Goal: Task Accomplishment & Management: Use online tool/utility

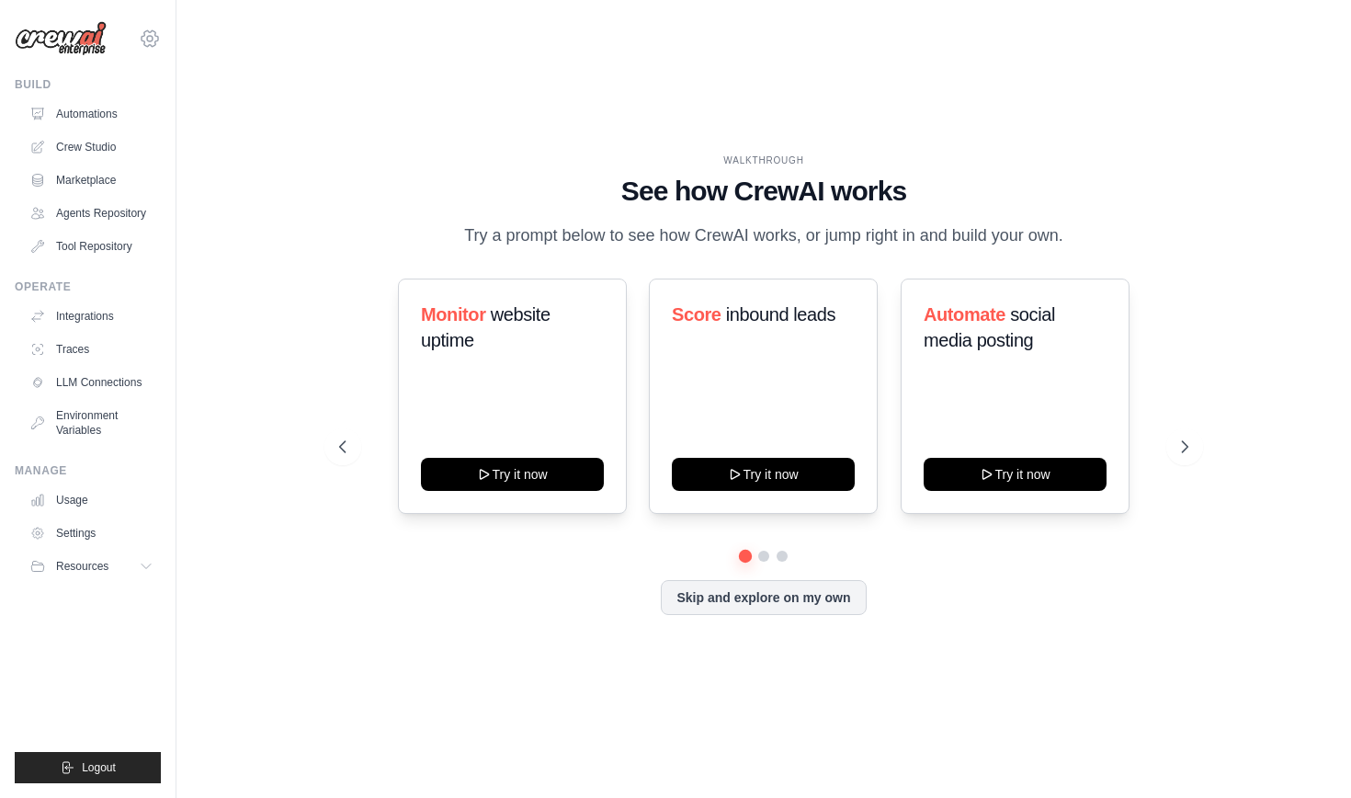
click at [149, 40] on icon at bounding box center [150, 39] width 22 height 22
click at [223, 188] on div "WALKTHROUGH See how CrewAI works Try a prompt below to see how CrewAI works, or…" at bounding box center [763, 398] width 1115 height 761
click at [1189, 442] on icon at bounding box center [1186, 446] width 18 height 18
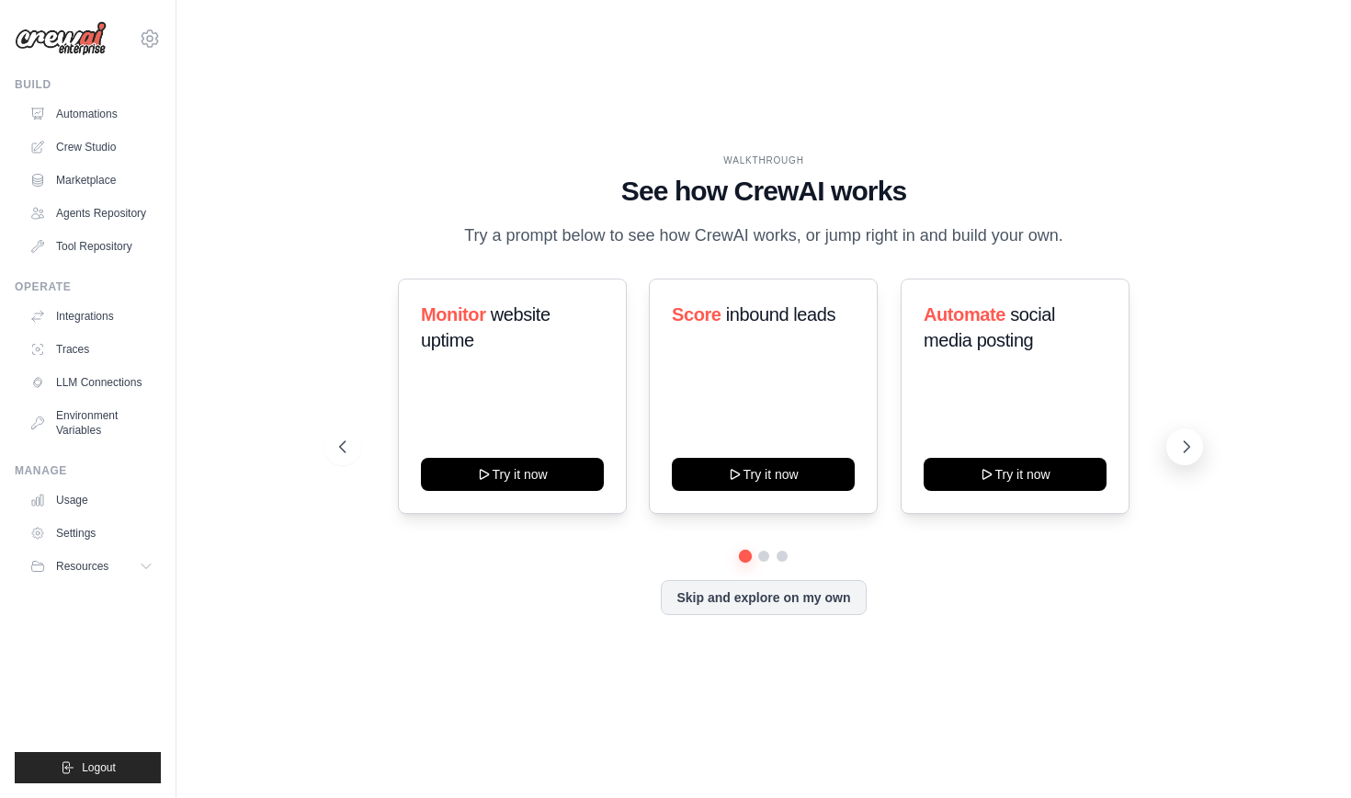
click at [1189, 442] on icon at bounding box center [1186, 446] width 18 height 18
click at [134, 148] on link "Crew Studio" at bounding box center [93, 146] width 139 height 29
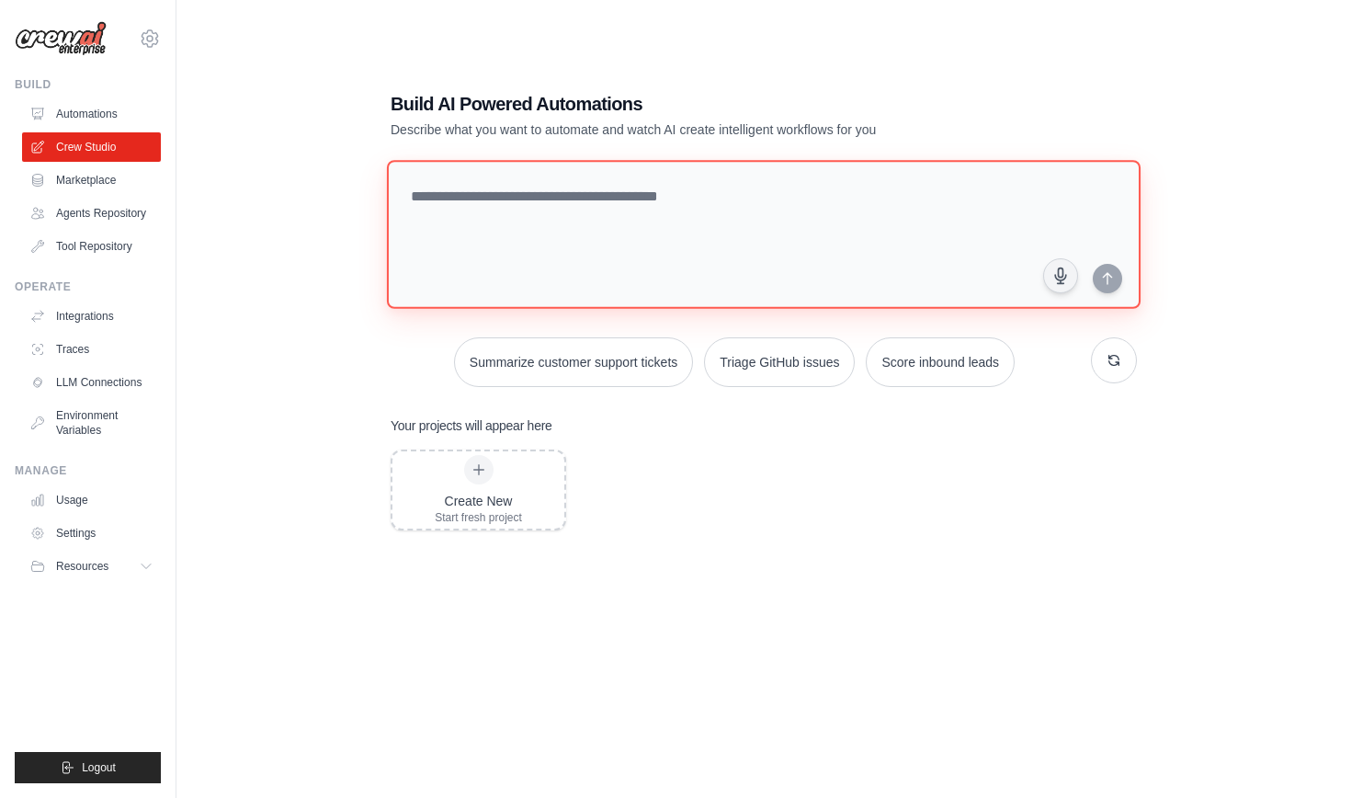
click at [586, 219] on textarea at bounding box center [763, 234] width 753 height 149
paste textarea "**********"
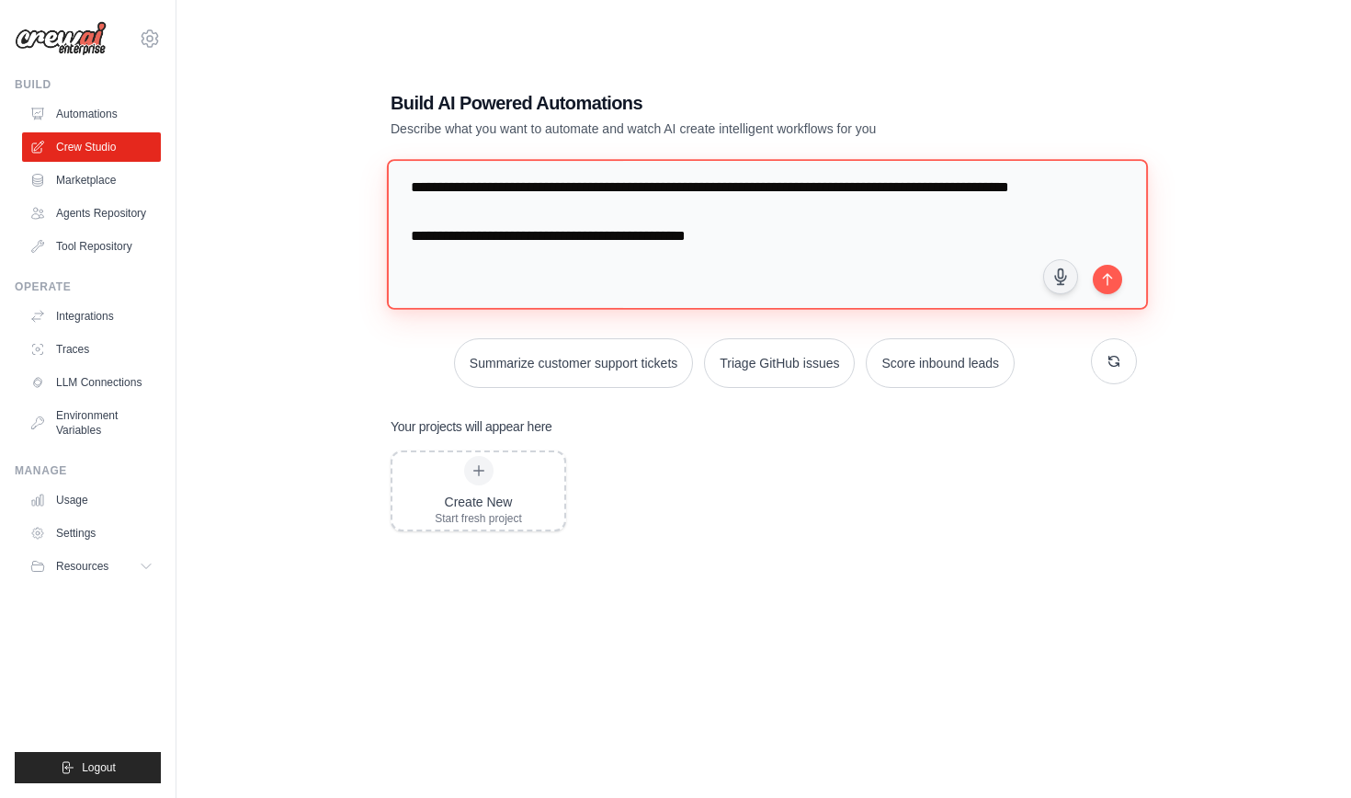
type textarea "**********"
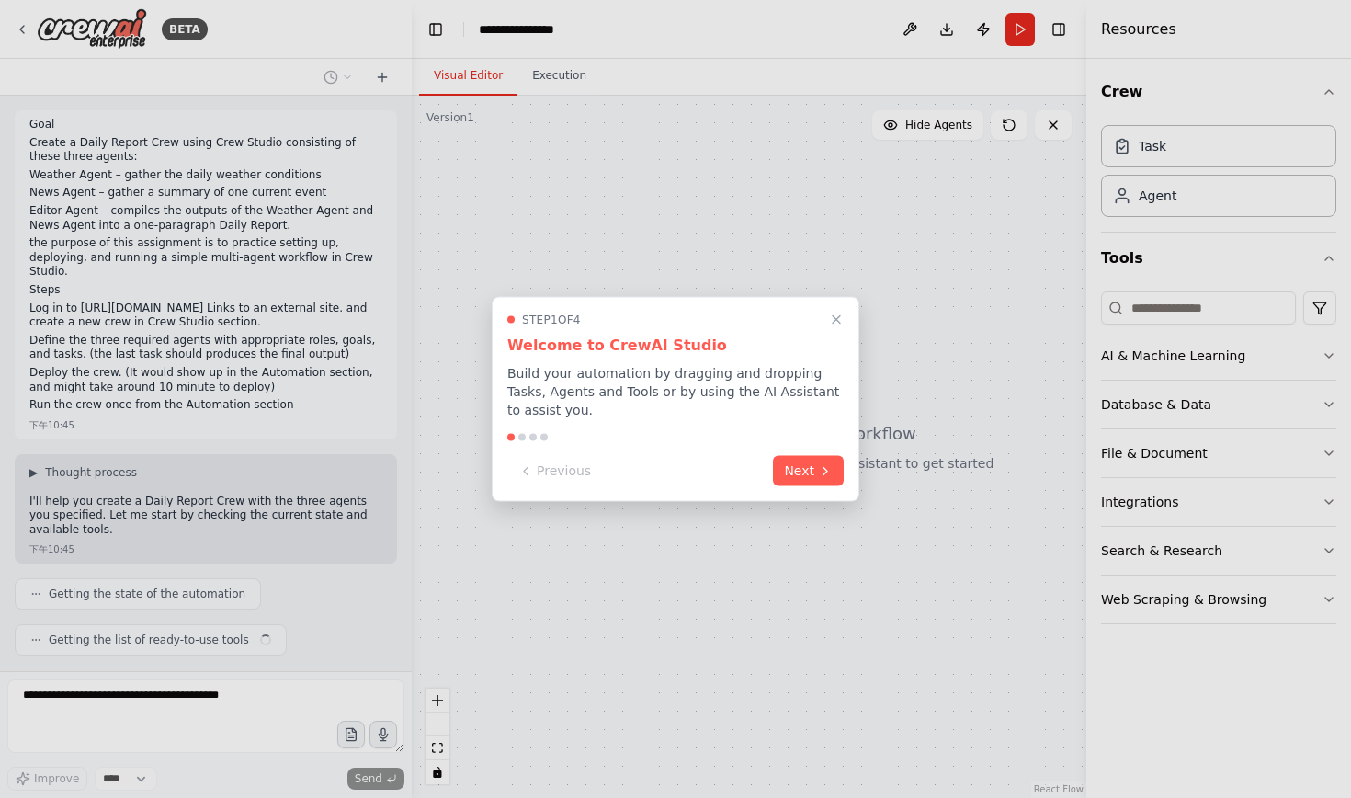
scroll to position [21, 0]
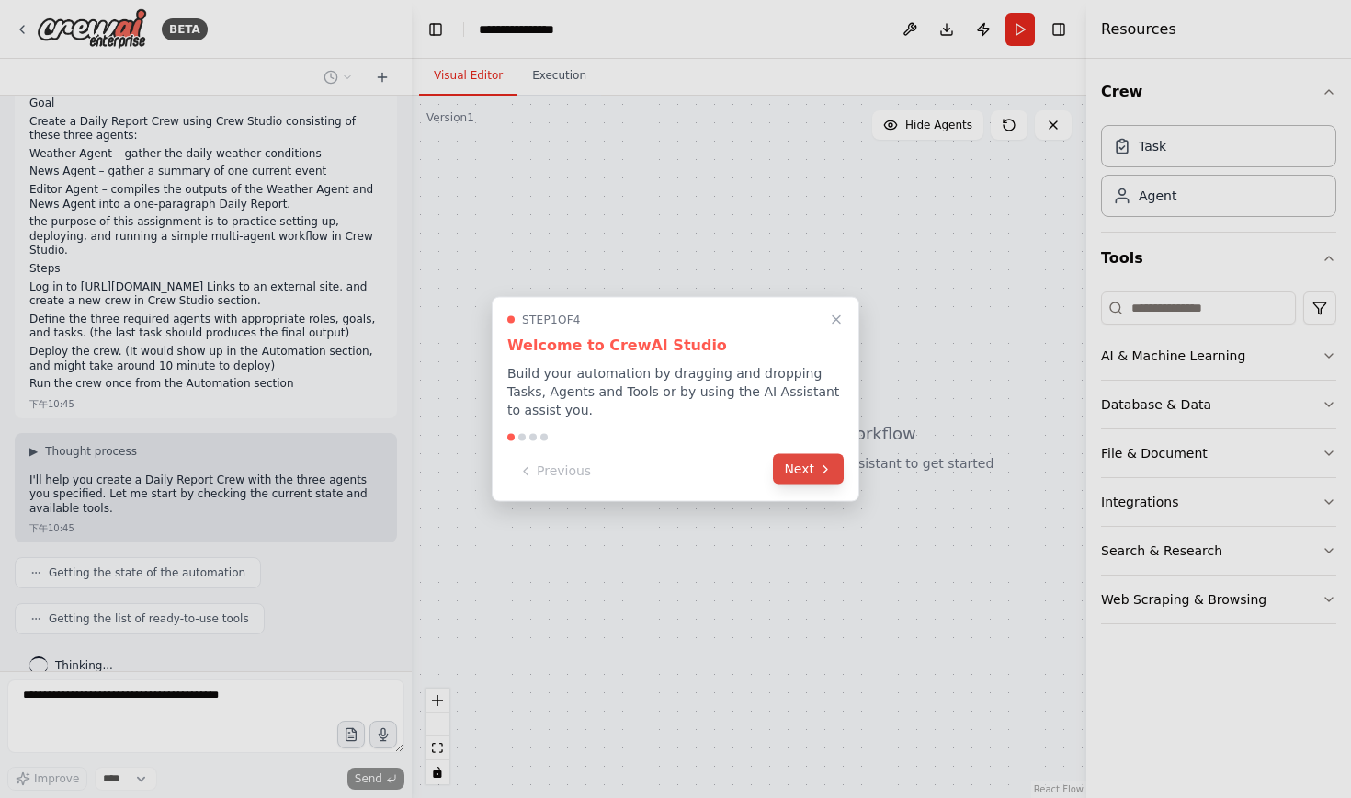
click at [800, 466] on button "Next" at bounding box center [808, 469] width 71 height 30
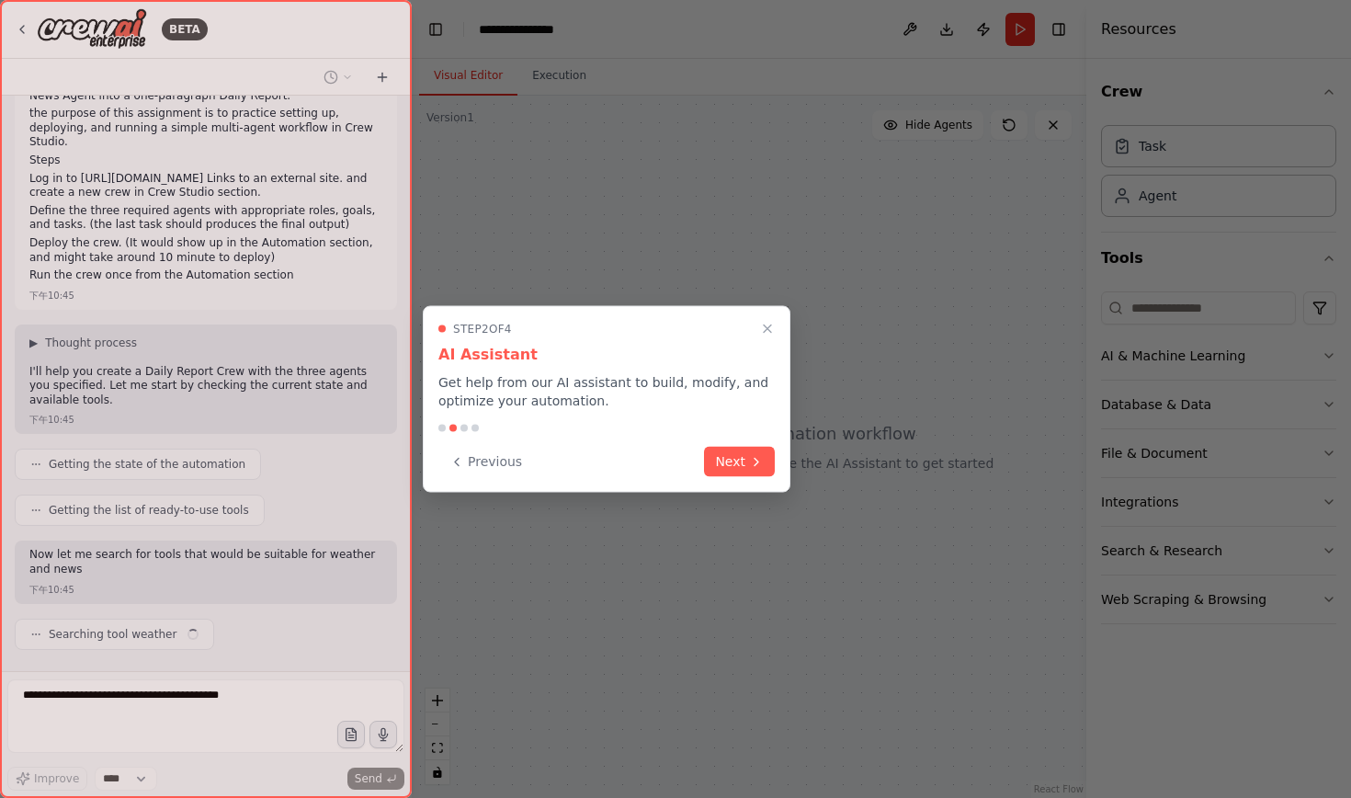
scroll to position [143, 0]
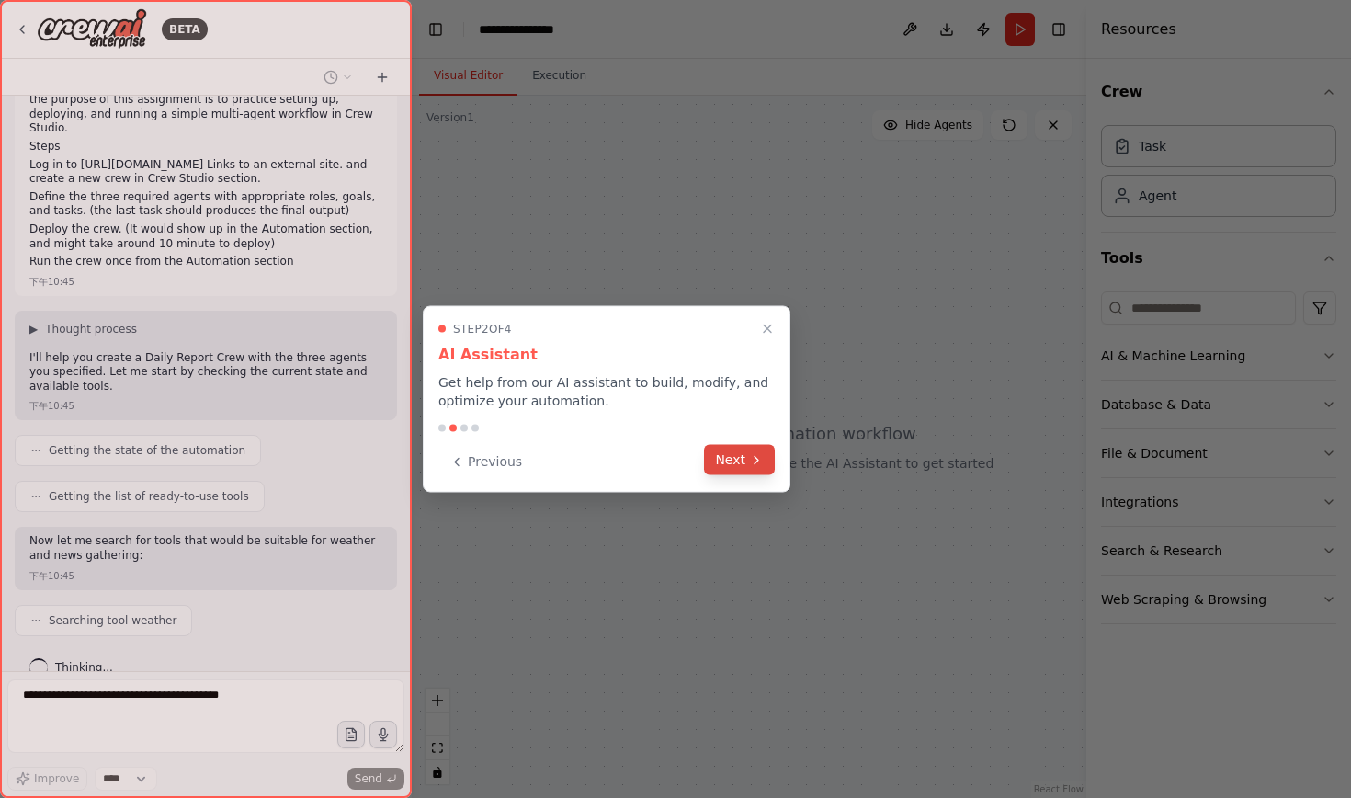
click at [744, 458] on button "Next" at bounding box center [739, 460] width 71 height 30
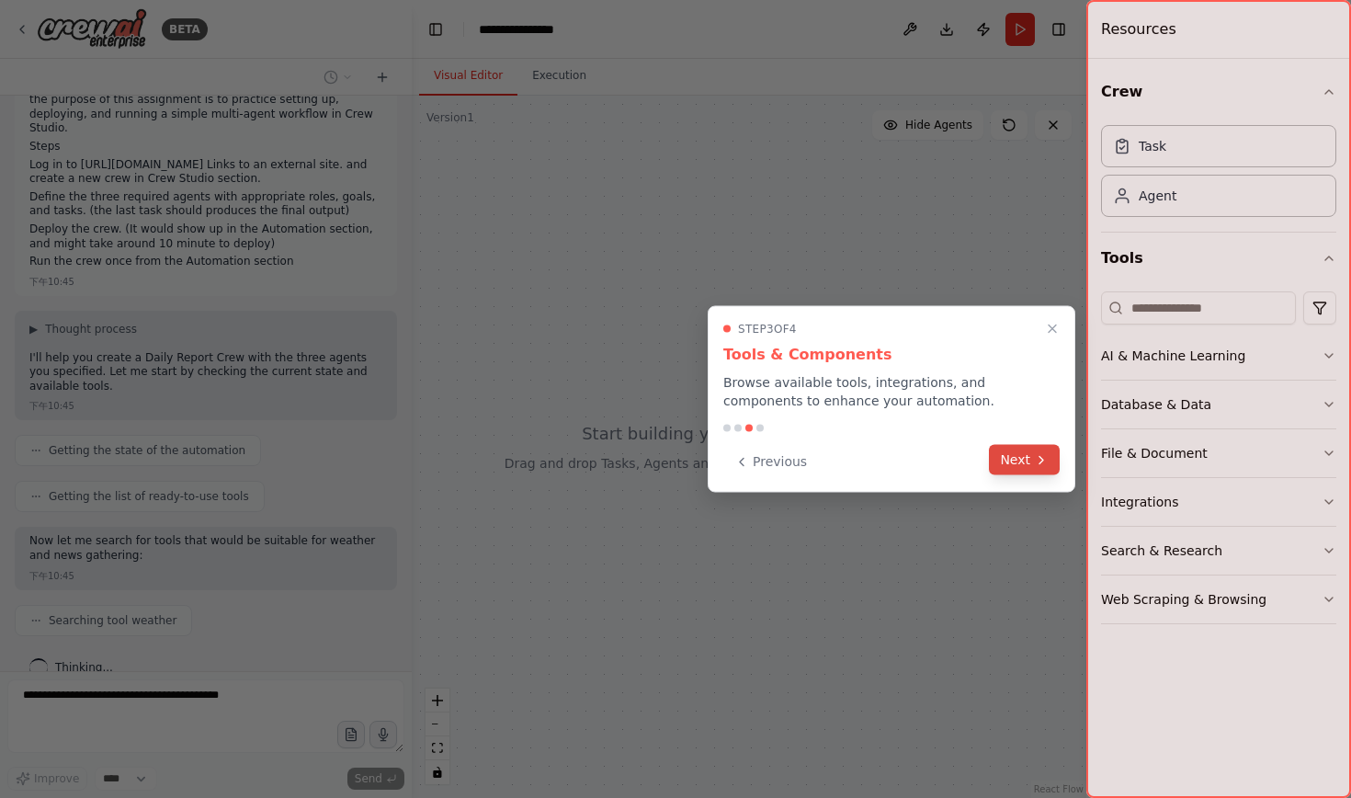
click at [1005, 448] on button "Next" at bounding box center [1024, 460] width 71 height 30
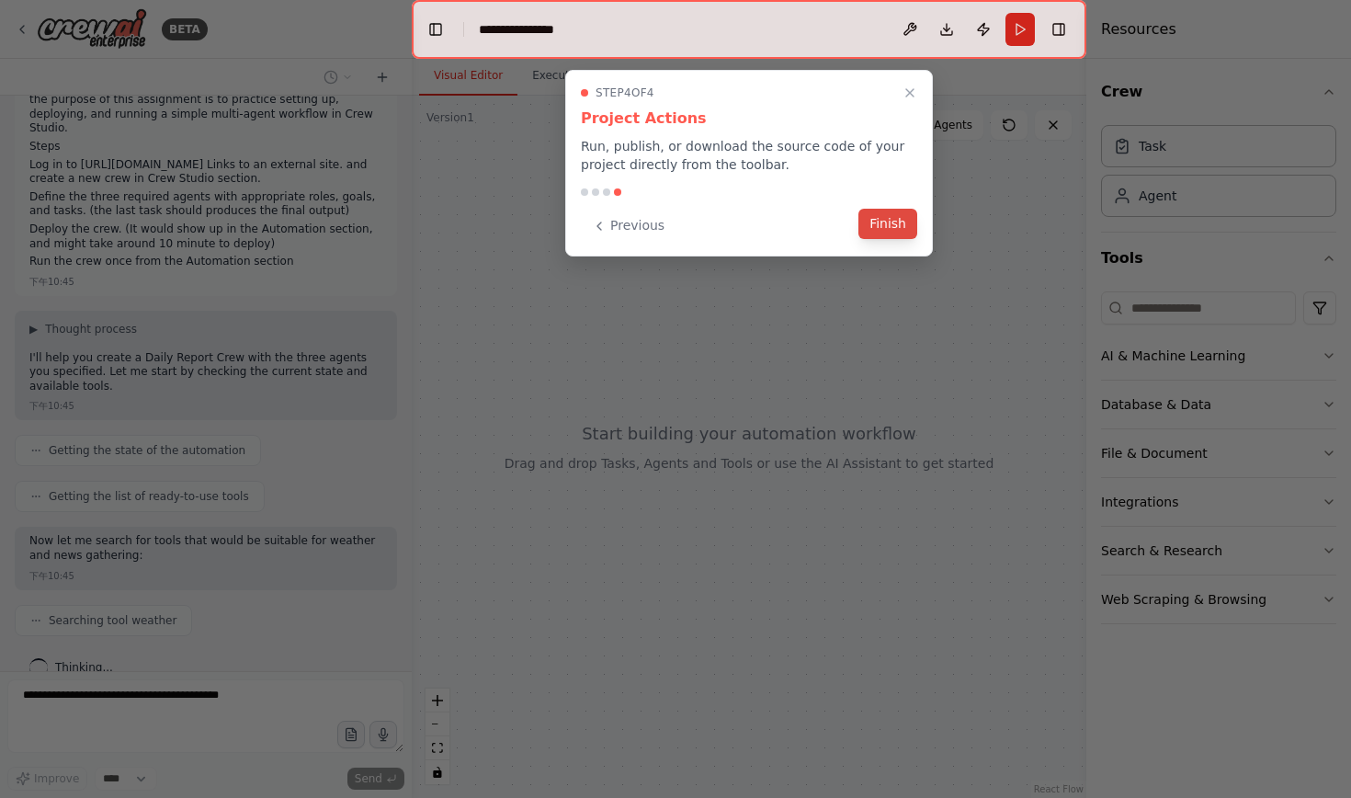
click at [892, 224] on button "Finish" at bounding box center [887, 224] width 59 height 30
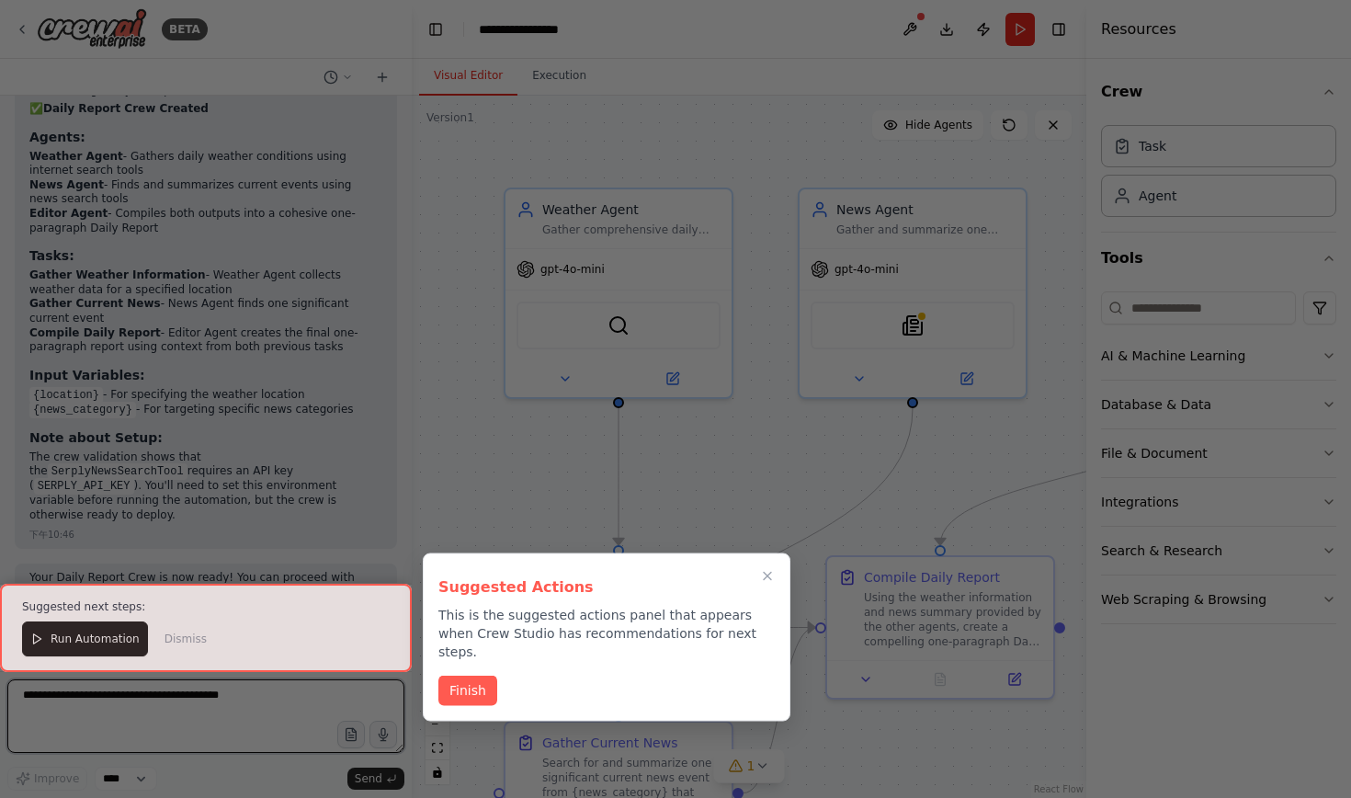
scroll to position [1619, 0]
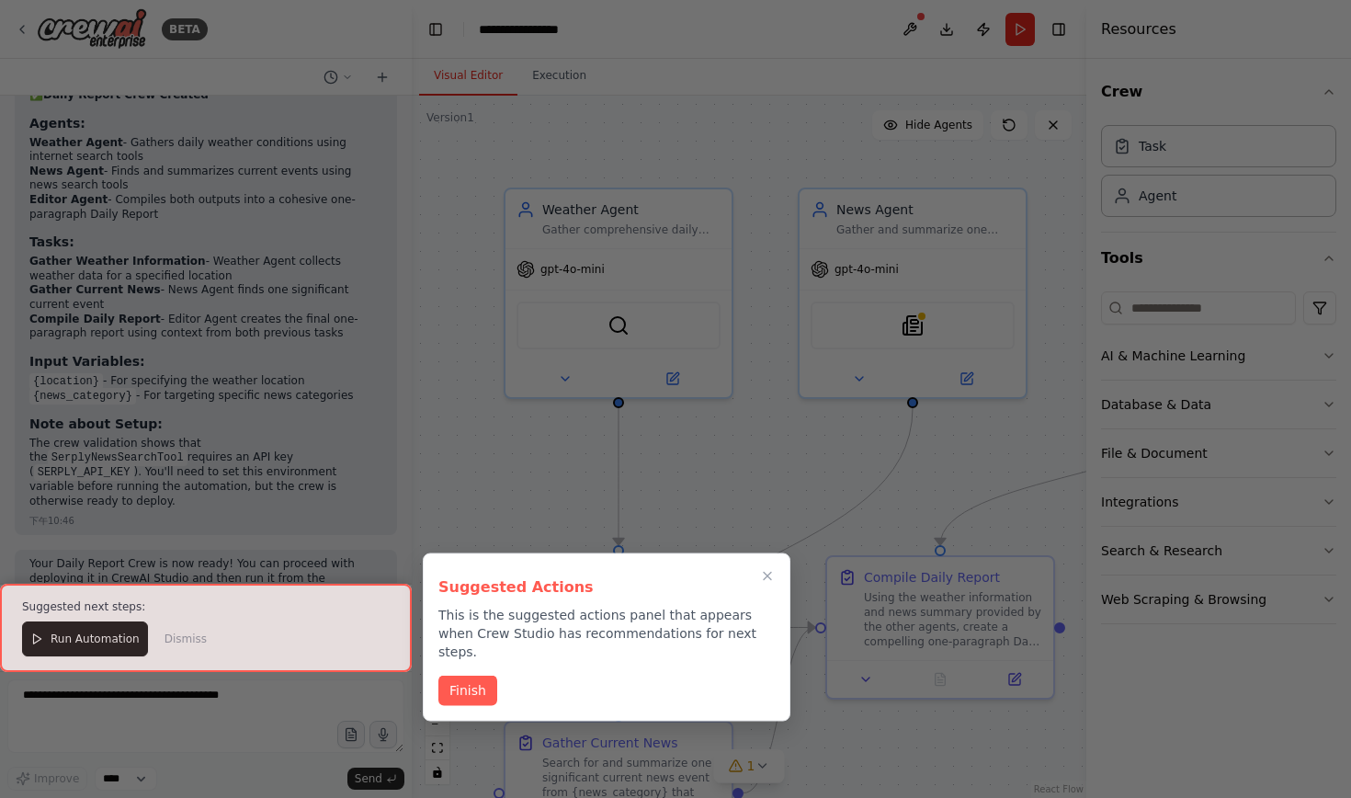
click at [557, 616] on p "This is the suggested actions panel that appears when Crew Studio has recommend…" at bounding box center [606, 633] width 336 height 55
click at [560, 624] on p "This is the suggested actions panel that appears when Crew Studio has recommend…" at bounding box center [606, 633] width 336 height 55
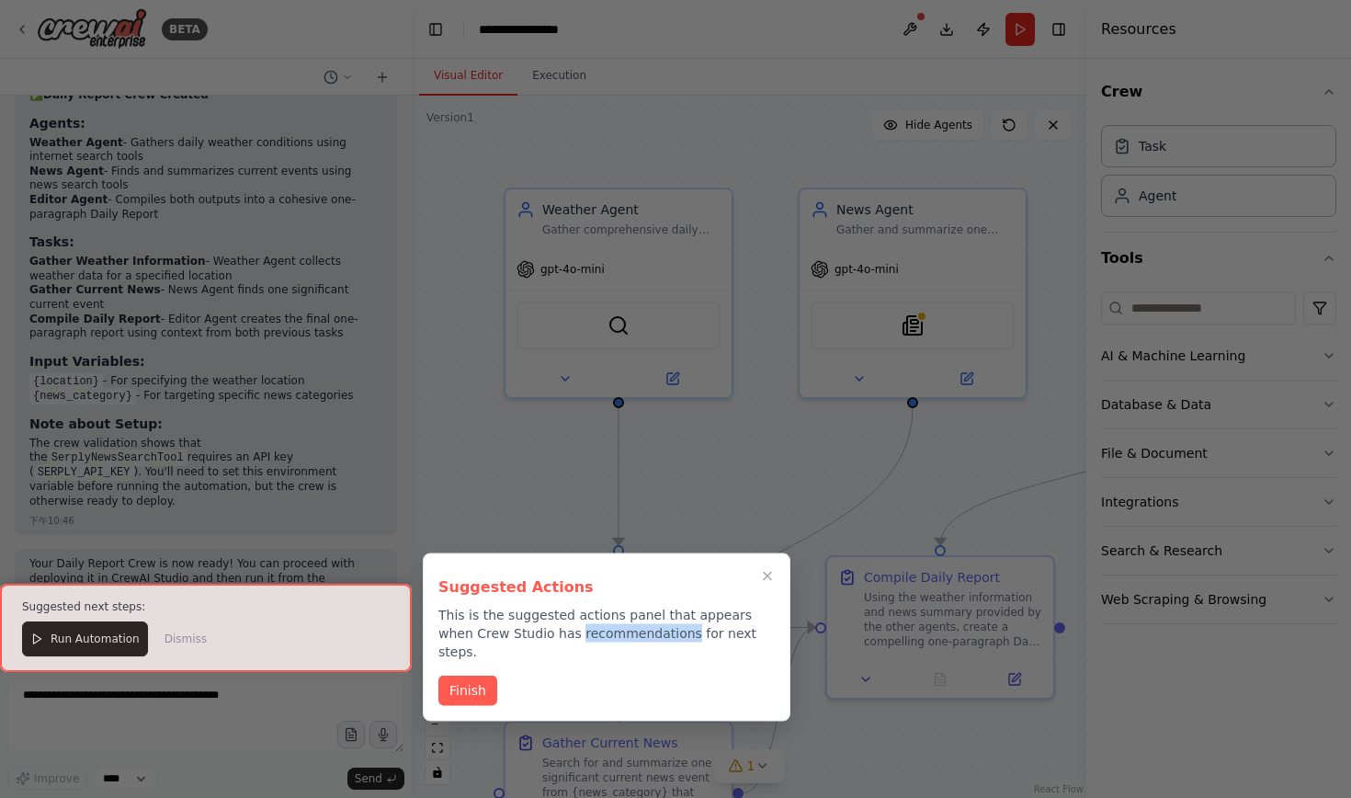
click at [560, 624] on p "This is the suggested actions panel that appears when Crew Studio has recommend…" at bounding box center [606, 633] width 336 height 55
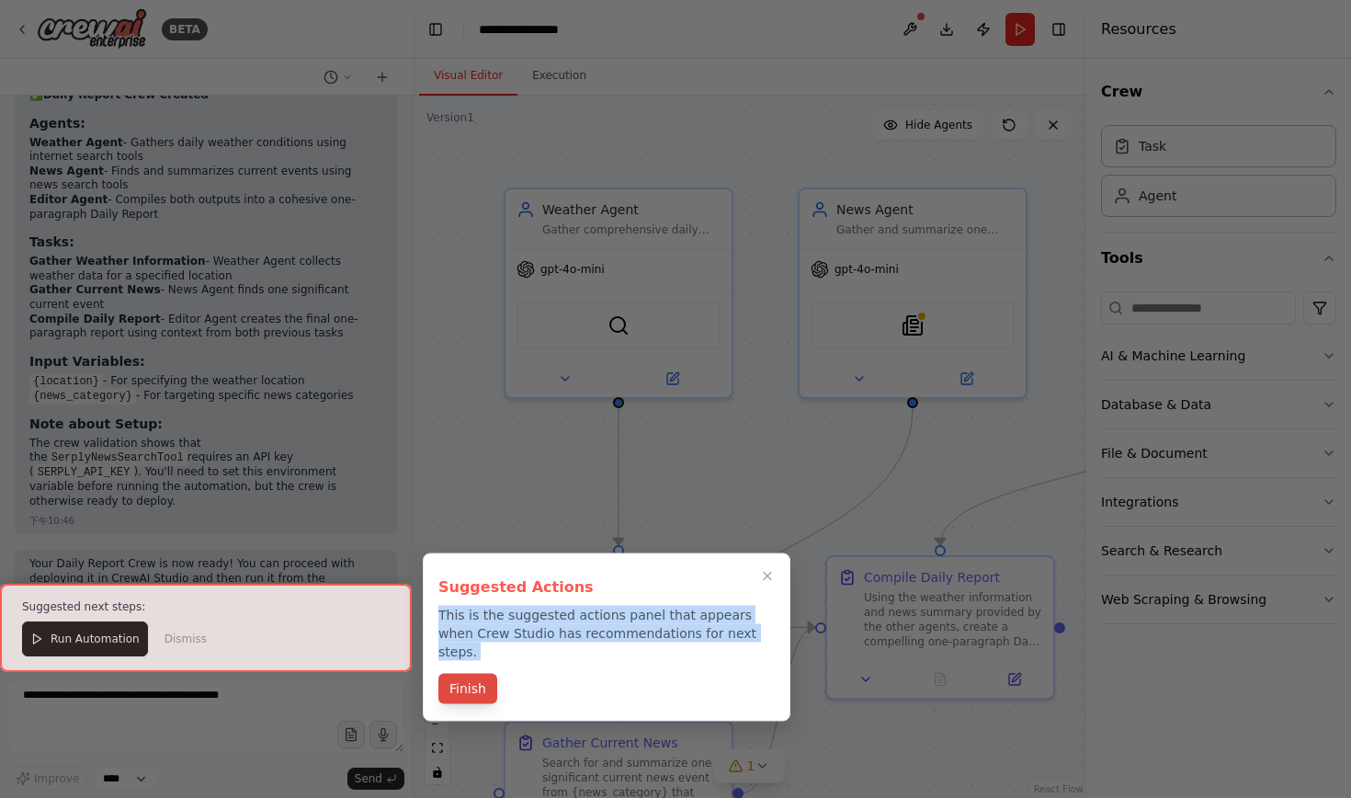
click at [473, 673] on button "Finish" at bounding box center [467, 688] width 59 height 30
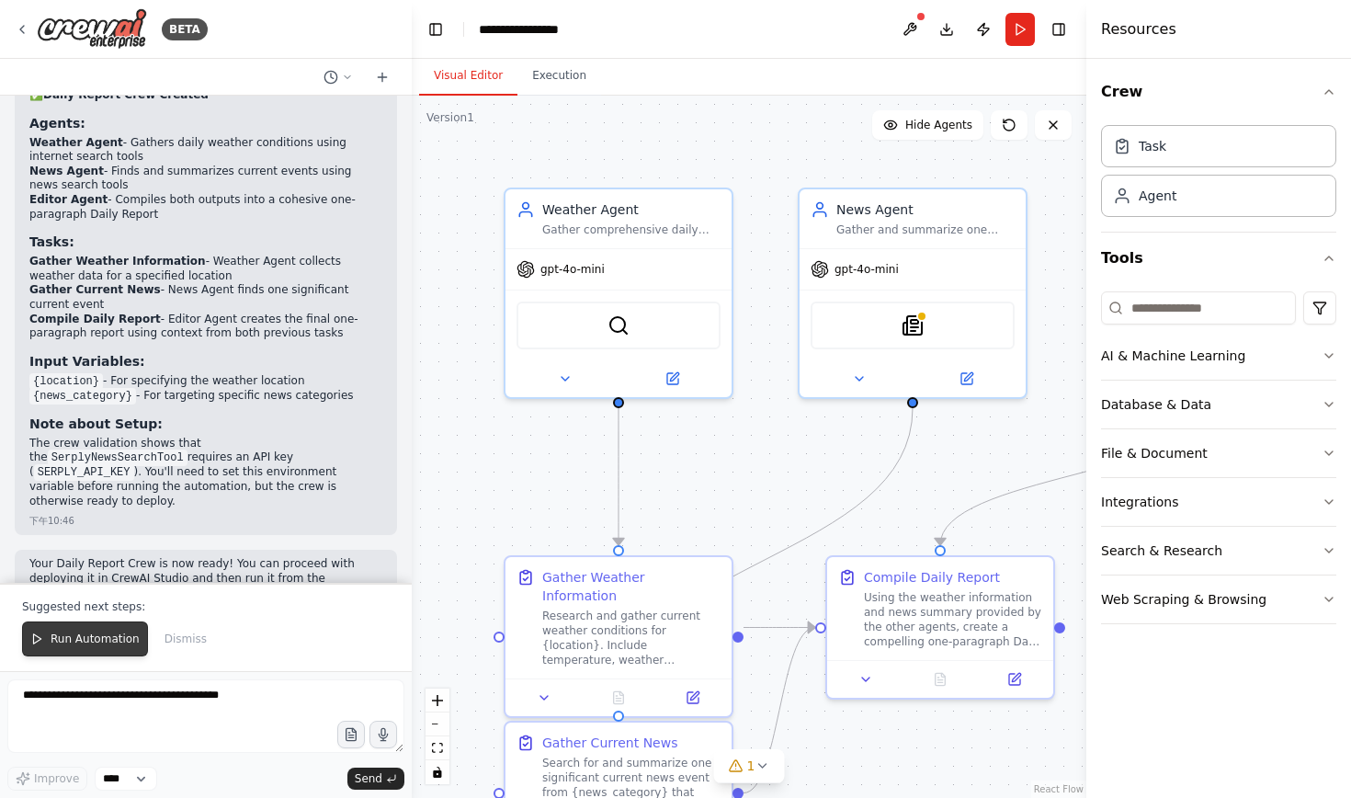
click at [112, 641] on span "Run Automation" at bounding box center [95, 638] width 89 height 15
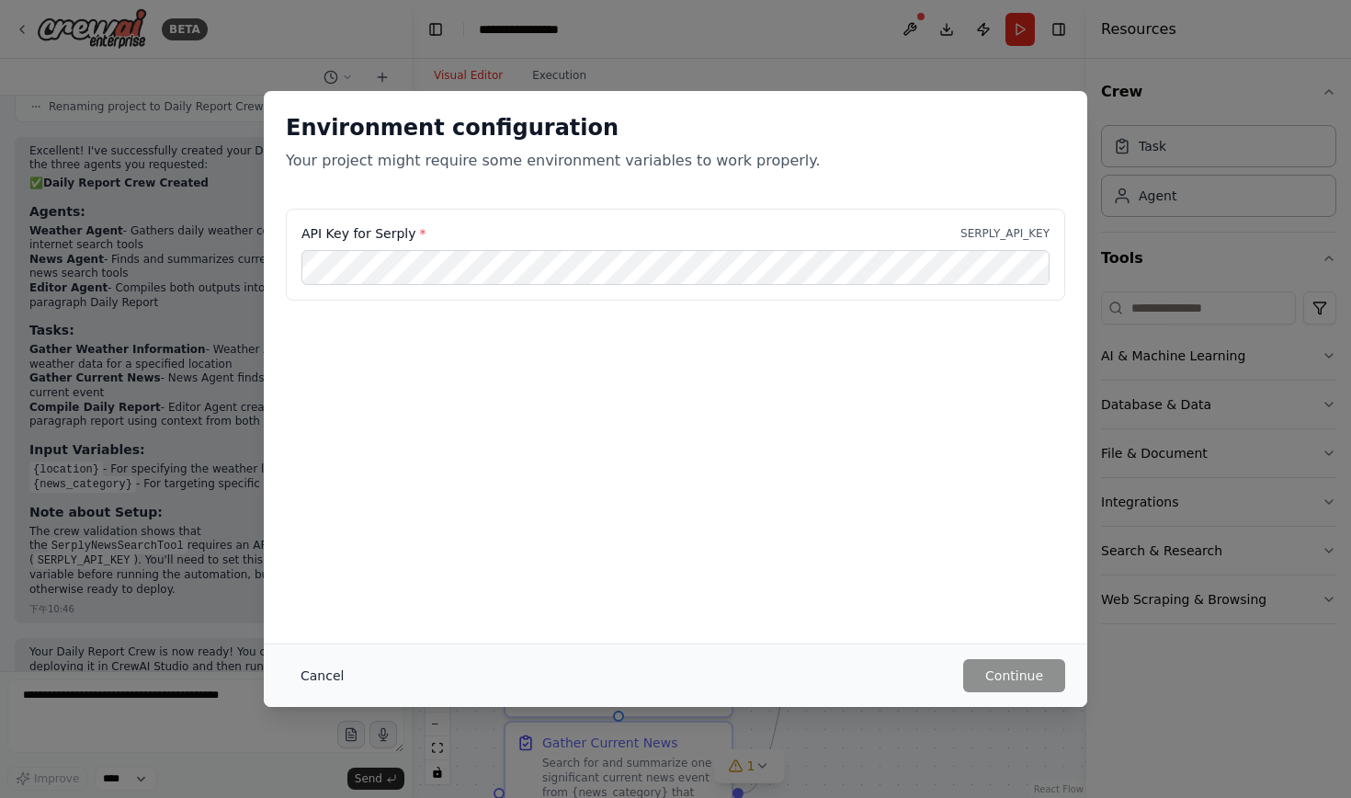
click at [320, 675] on button "Cancel" at bounding box center [322, 675] width 73 height 33
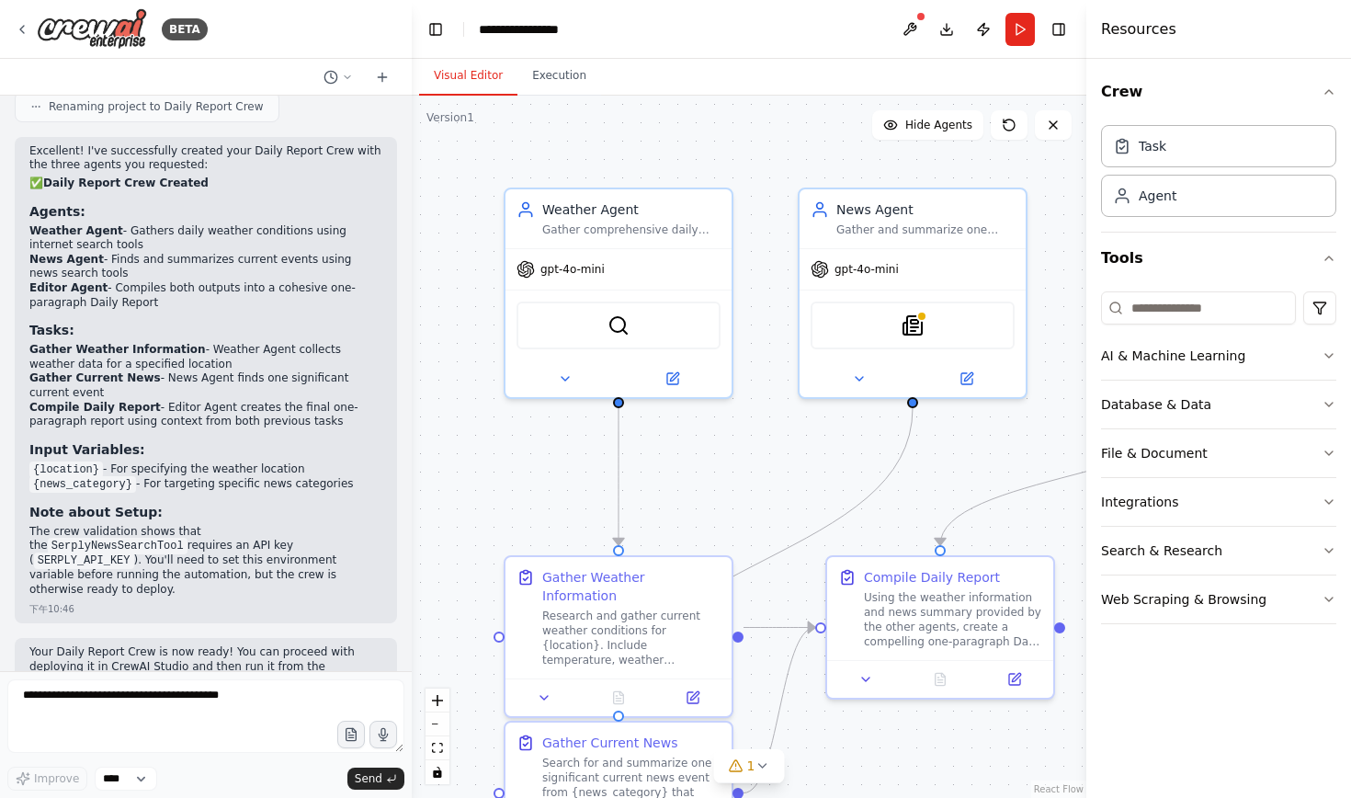
scroll to position [0, 0]
click at [221, 698] on textarea at bounding box center [205, 716] width 397 height 74
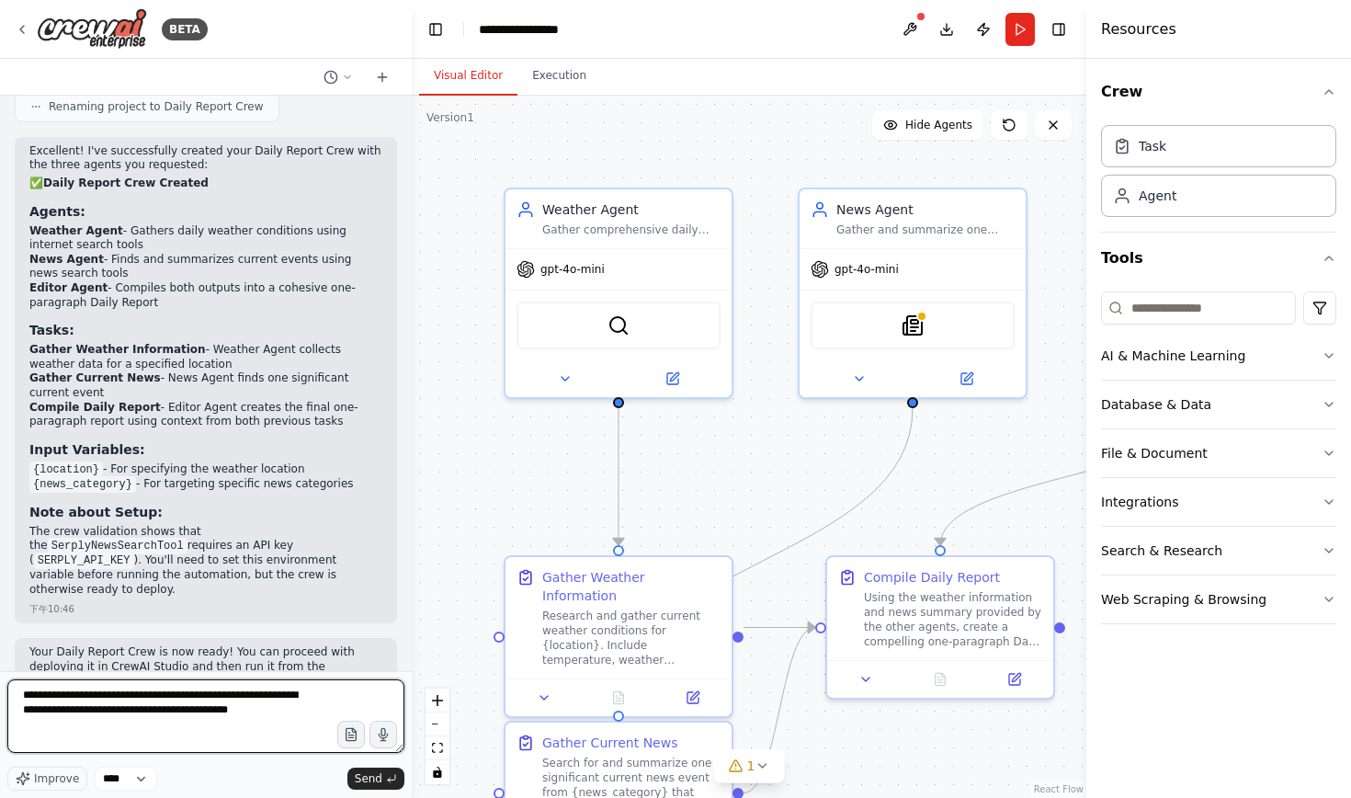
type textarea "**********"
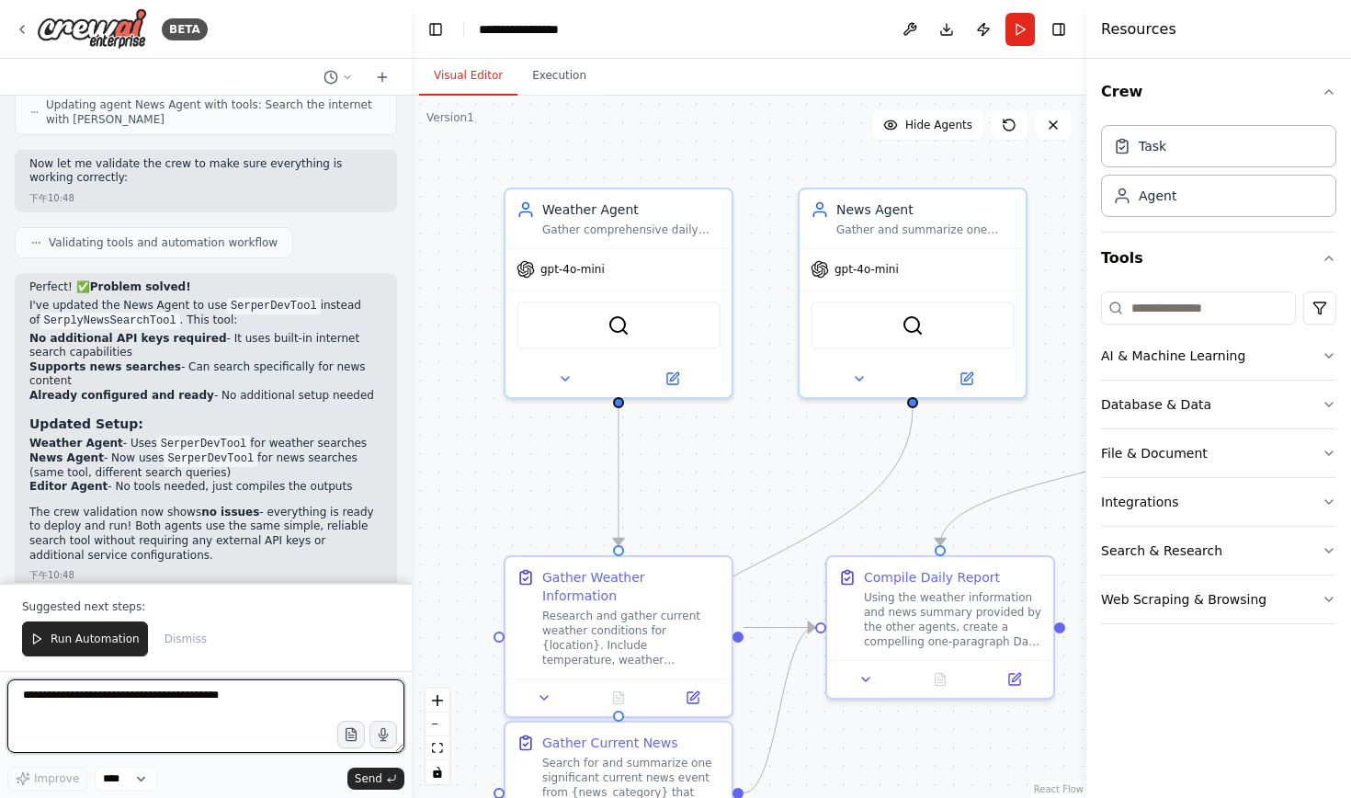
scroll to position [2575, 0]
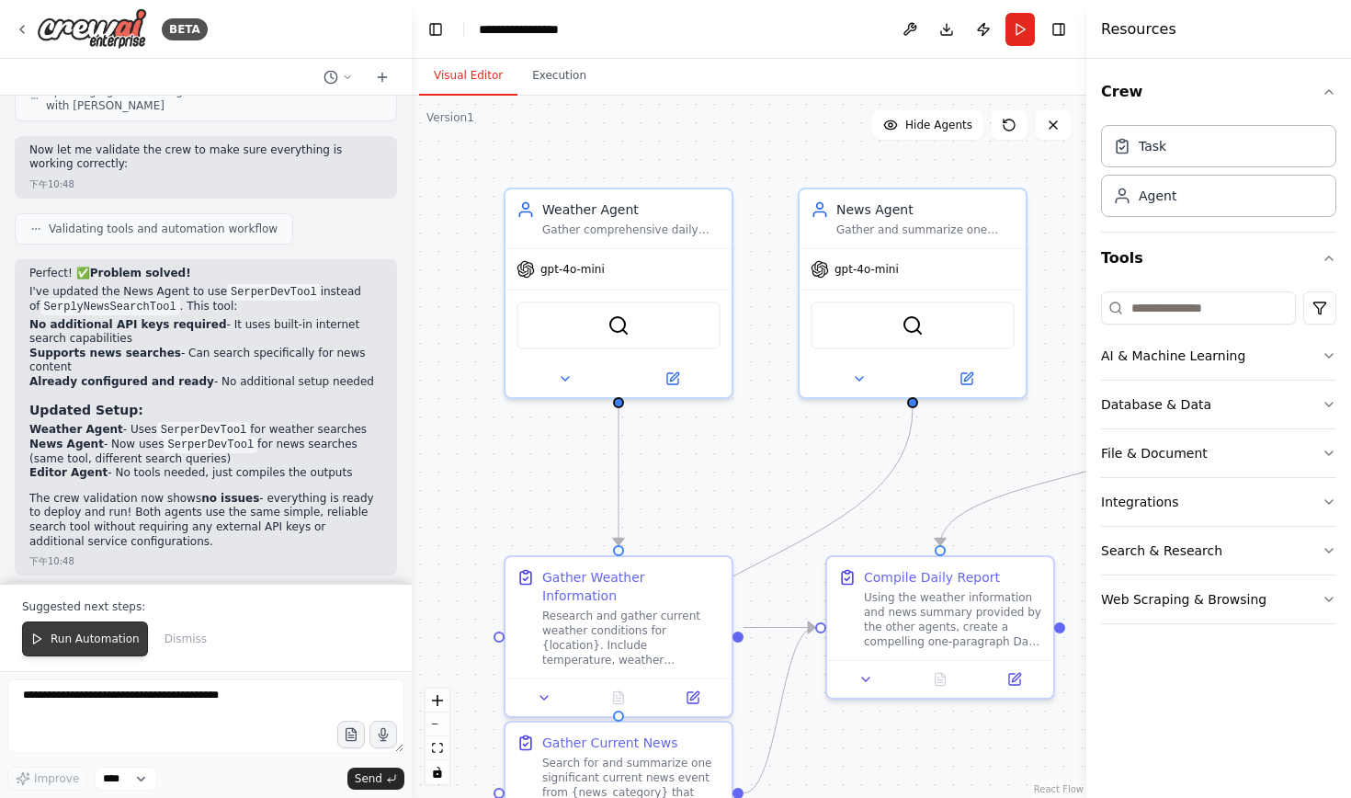
click at [58, 644] on span "Run Automation" at bounding box center [95, 638] width 89 height 15
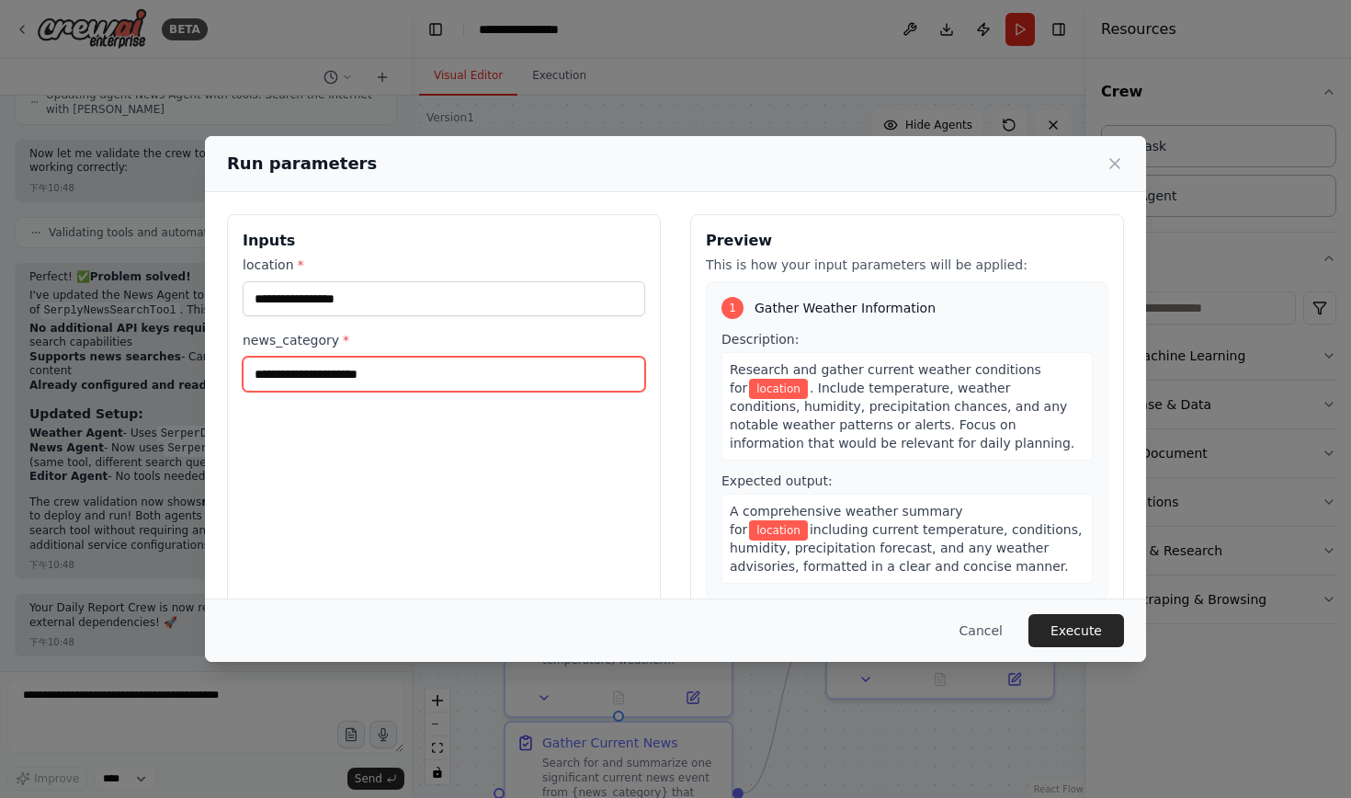
click at [395, 369] on input "news_category *" at bounding box center [444, 374] width 402 height 35
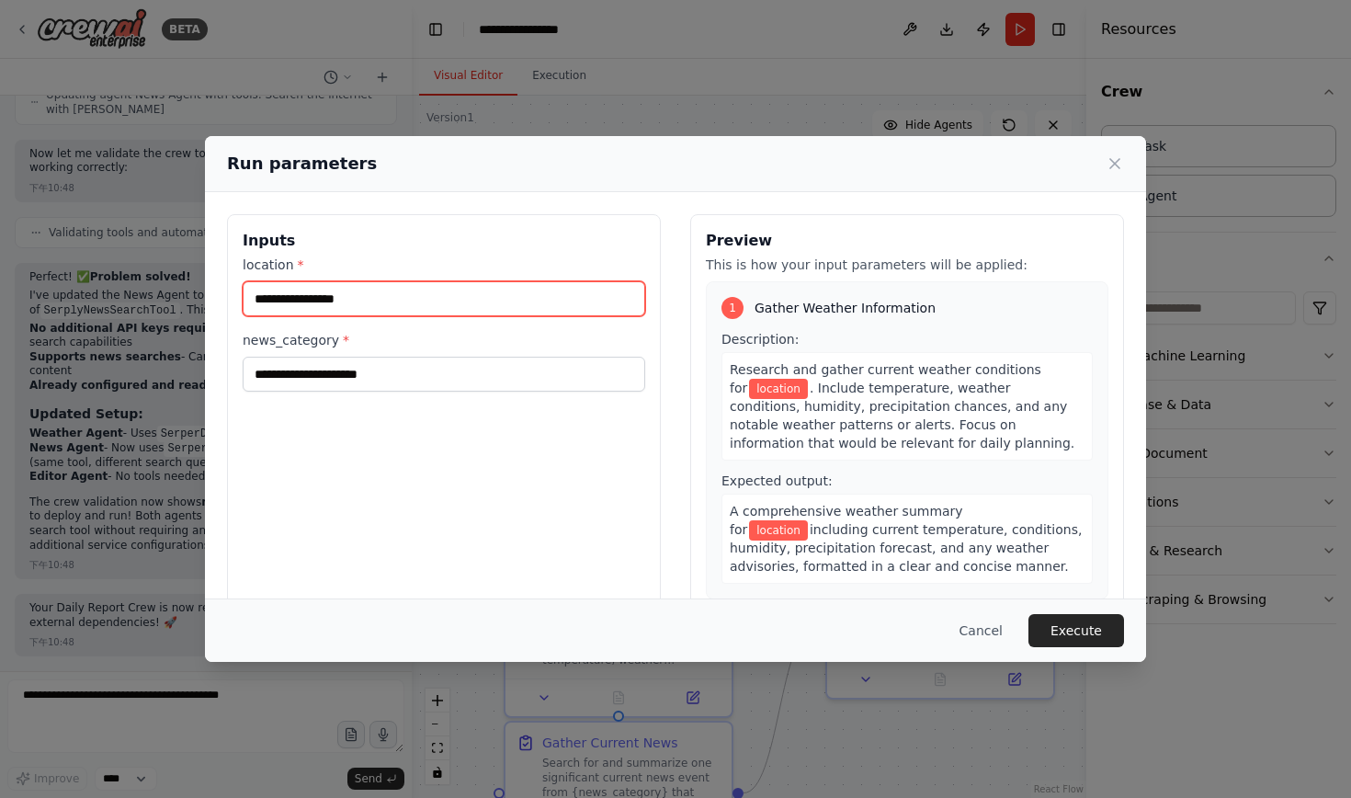
click at [413, 304] on input "location *" at bounding box center [444, 298] width 402 height 35
type input "******"
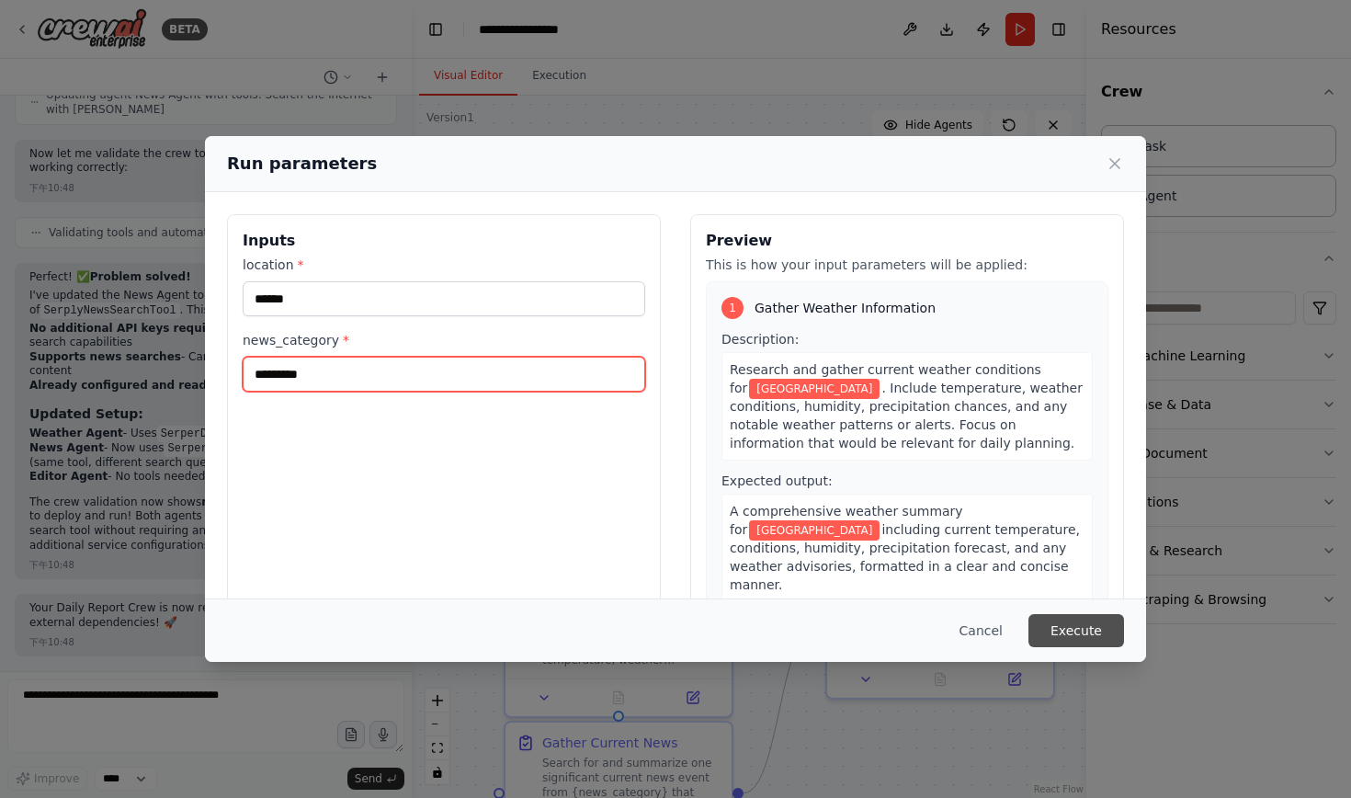
type input "*********"
click at [1104, 621] on button "Execute" at bounding box center [1076, 630] width 96 height 33
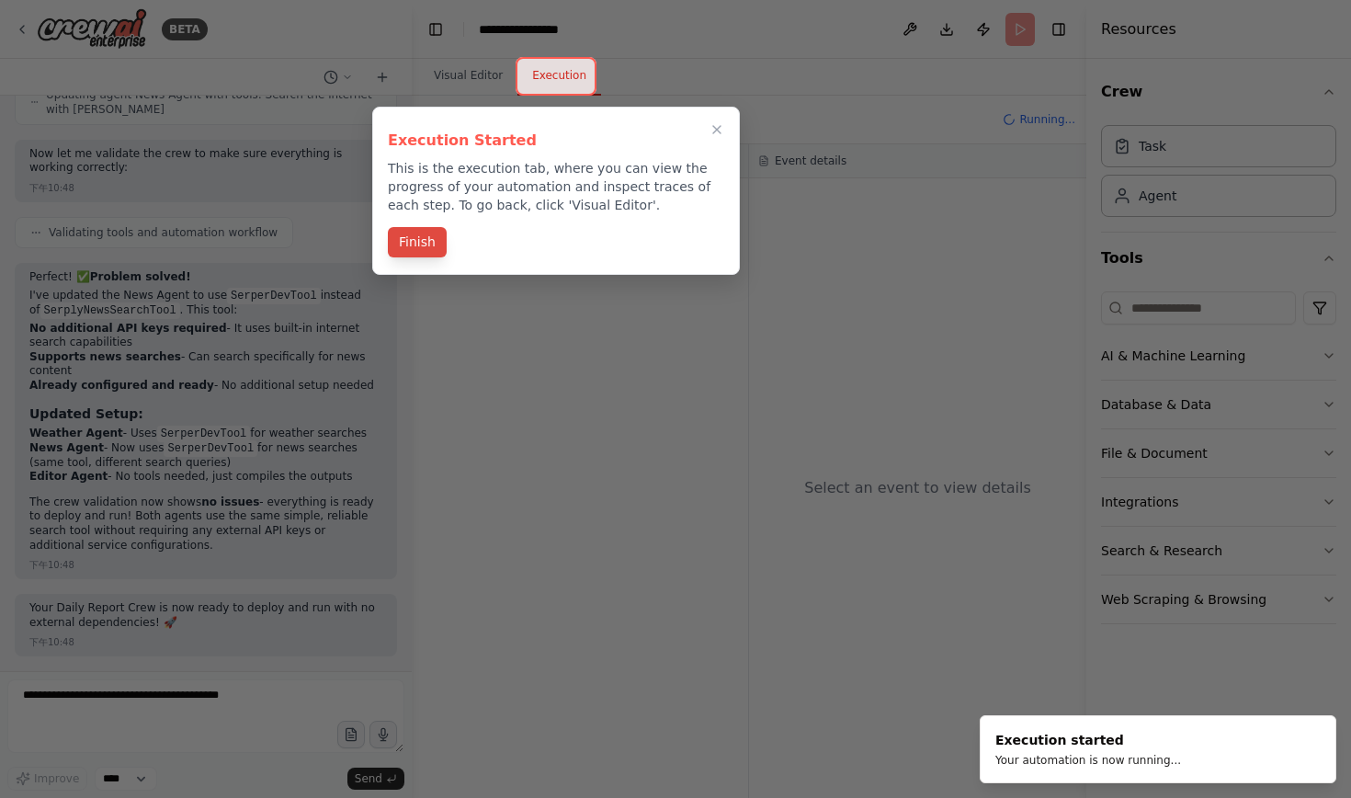
click at [392, 243] on button "Finish" at bounding box center [417, 242] width 59 height 30
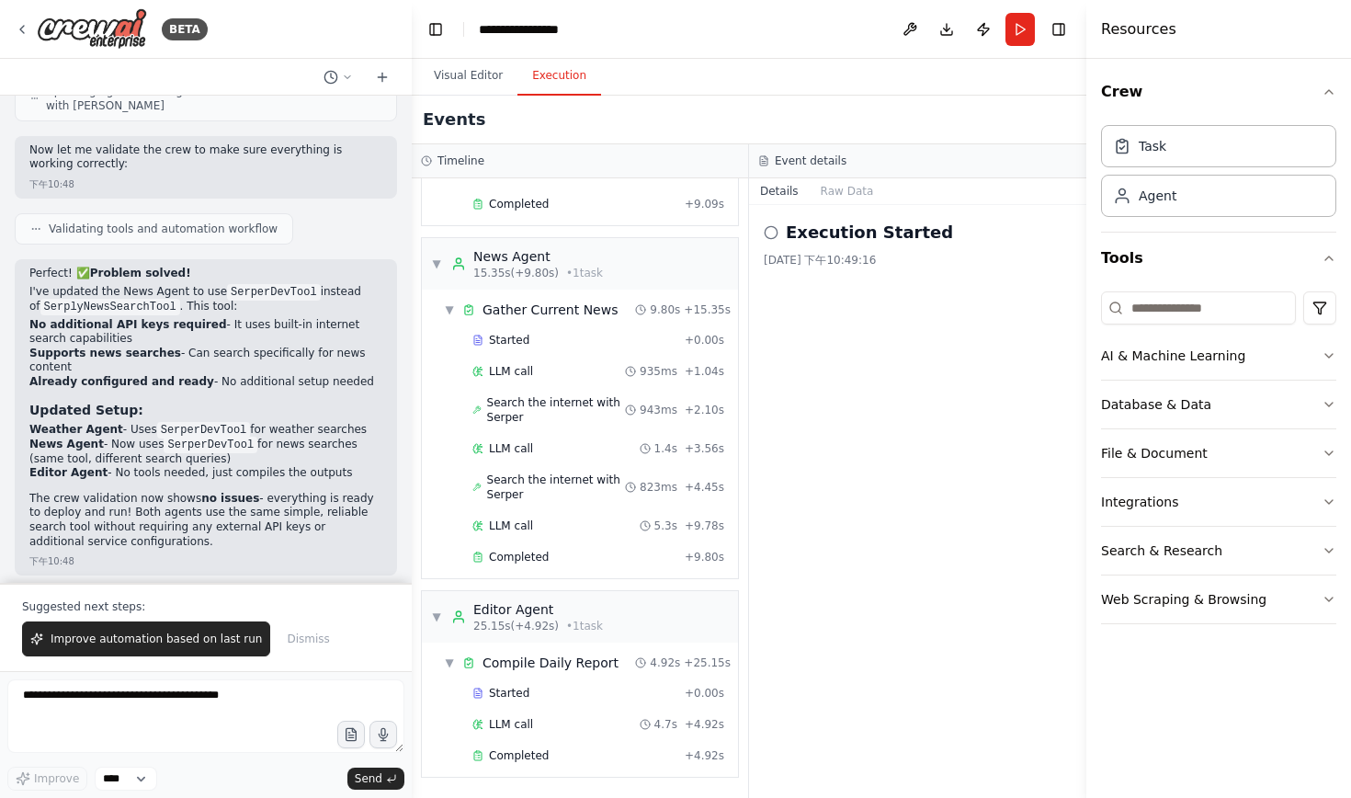
scroll to position [0, 0]
click at [523, 766] on div "Completed + 4.92s" at bounding box center [598, 755] width 265 height 28
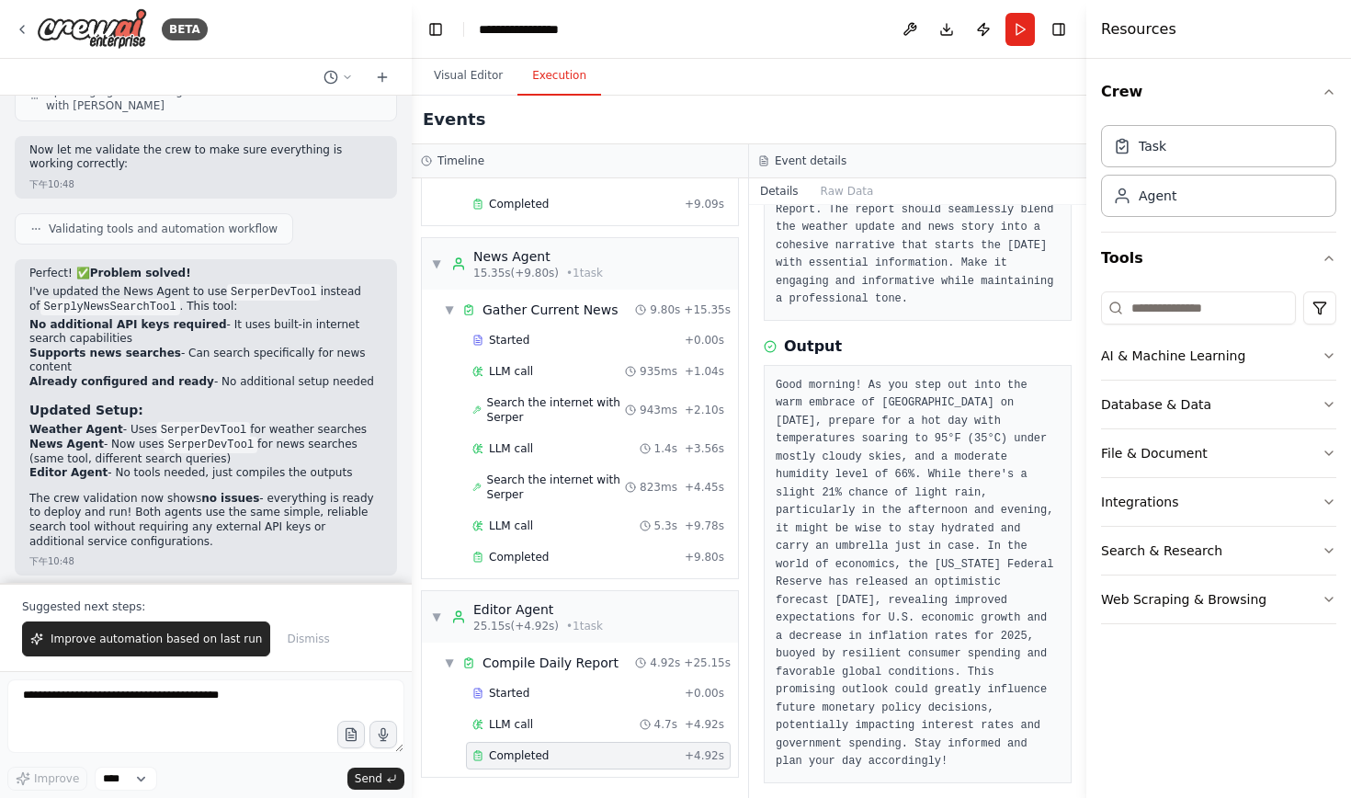
scroll to position [2575, 0]
